Goal: Task Accomplishment & Management: Manage account settings

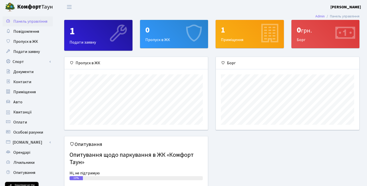
scroll to position [73, 143]
click at [26, 63] on link "Спорт" at bounding box center [28, 62] width 50 height 10
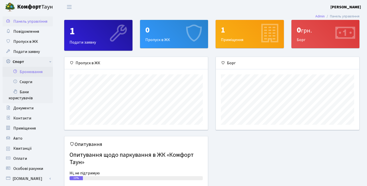
click at [32, 75] on link "Бронювання" at bounding box center [28, 72] width 50 height 10
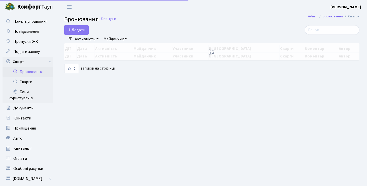
select select "25"
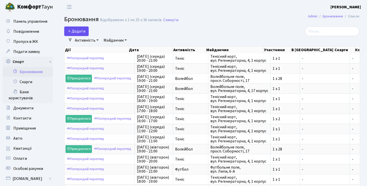
click at [80, 31] on button "Додати" at bounding box center [76, 31] width 24 height 10
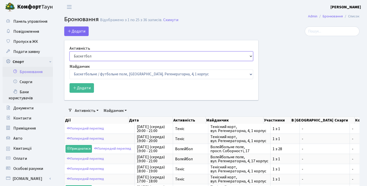
select select "1"
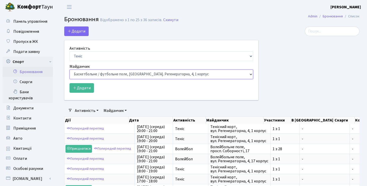
select select "1"
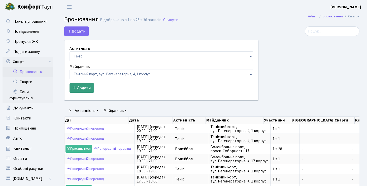
click at [89, 89] on button "Додати" at bounding box center [82, 88] width 24 height 10
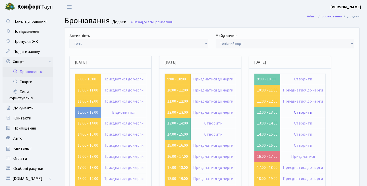
click at [299, 113] on link "Створити" at bounding box center [303, 113] width 18 height 6
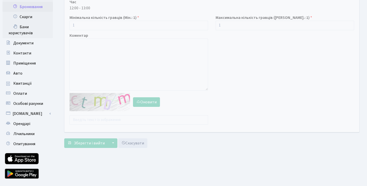
scroll to position [66, 0]
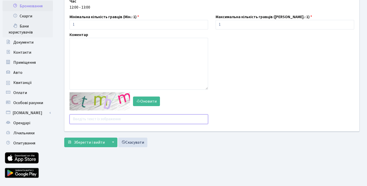
click at [99, 122] on input "text" at bounding box center [139, 119] width 139 height 10
type input "ceqfn"
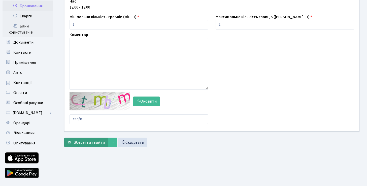
click at [92, 145] on span "Зберегти і вийти" at bounding box center [89, 143] width 31 height 6
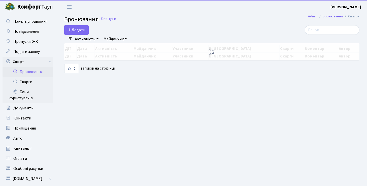
select select "25"
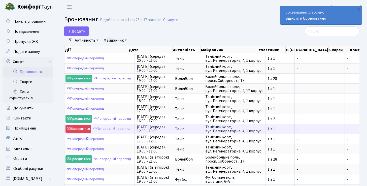
drag, startPoint x: 137, startPoint y: 127, endPoint x: 194, endPoint y: 128, distance: 57.3
click at [194, 128] on tr "Відмовитися Попередній перегляд [DATE] (середа) 12:00 - 13:00 Теніс Тенісний ко…" at bounding box center [269, 129] width 409 height 10
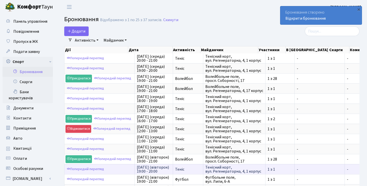
copy tr "[DATE] (середа) 12:00 - 13:00 Теніс"
